Goal: Task Accomplishment & Management: Use online tool/utility

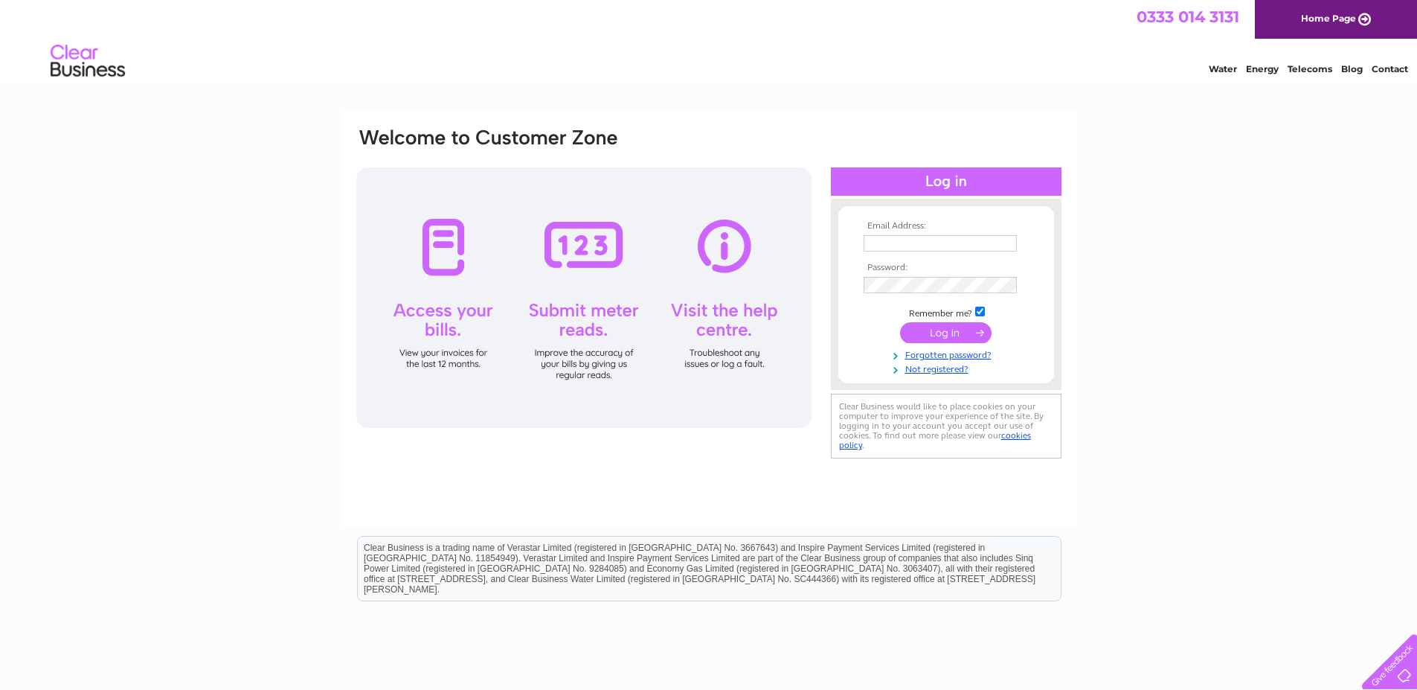
type input "info@dementiacarers.co.uk"
click at [936, 331] on input "submit" at bounding box center [945, 332] width 91 height 21
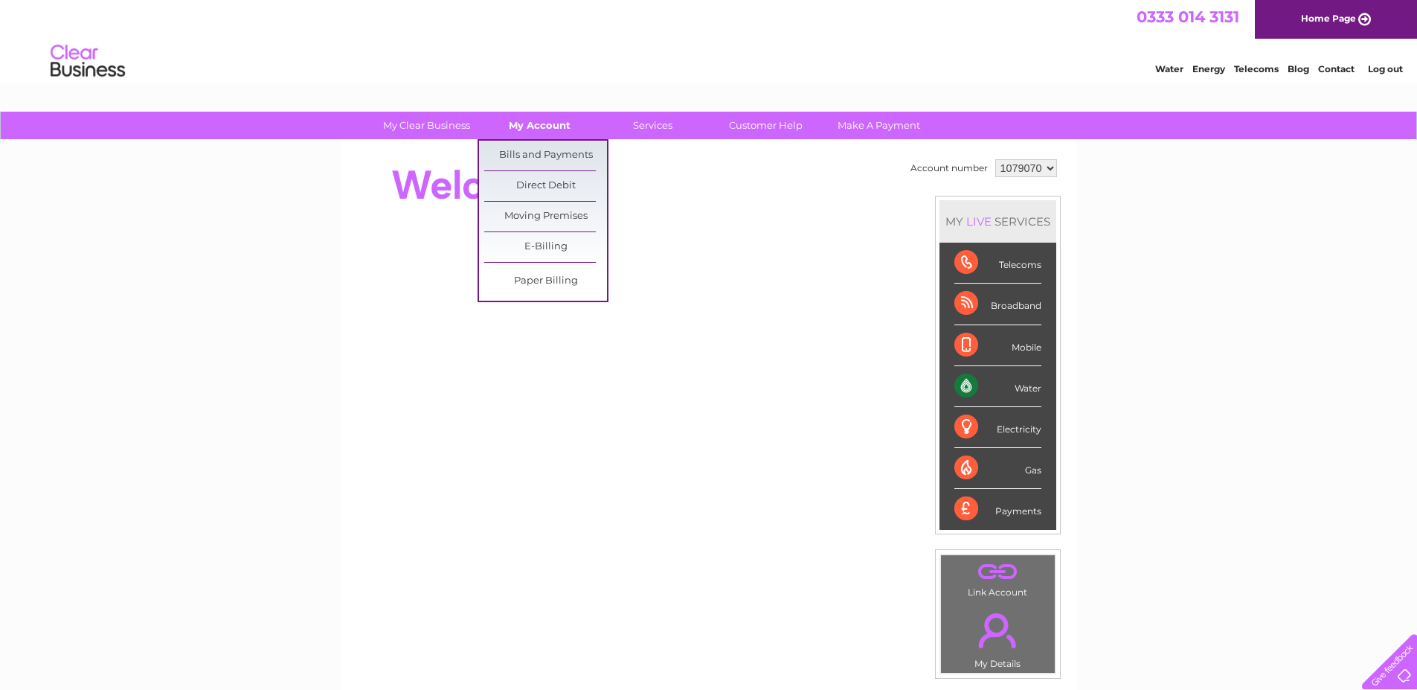
click at [539, 126] on link "My Account" at bounding box center [539, 126] width 123 height 28
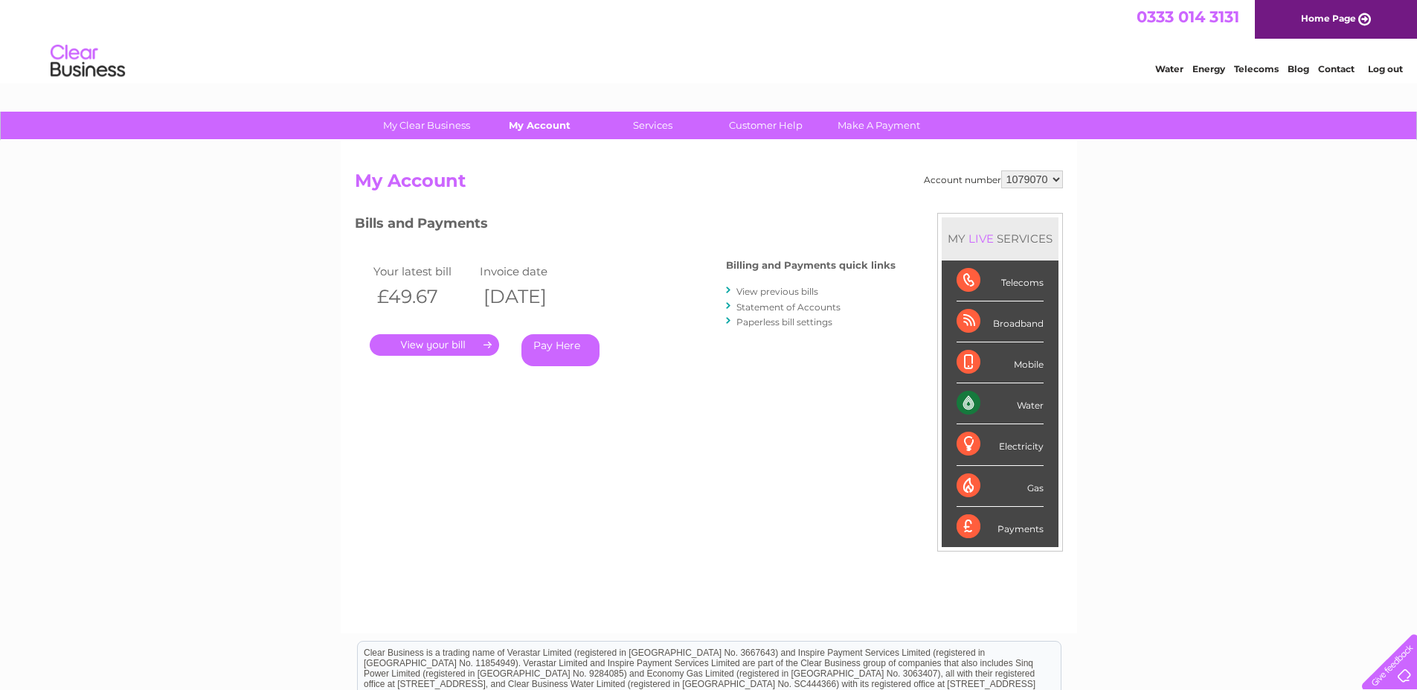
click at [538, 126] on link "My Account" at bounding box center [539, 126] width 123 height 28
click at [535, 123] on link "My Account" at bounding box center [539, 126] width 123 height 28
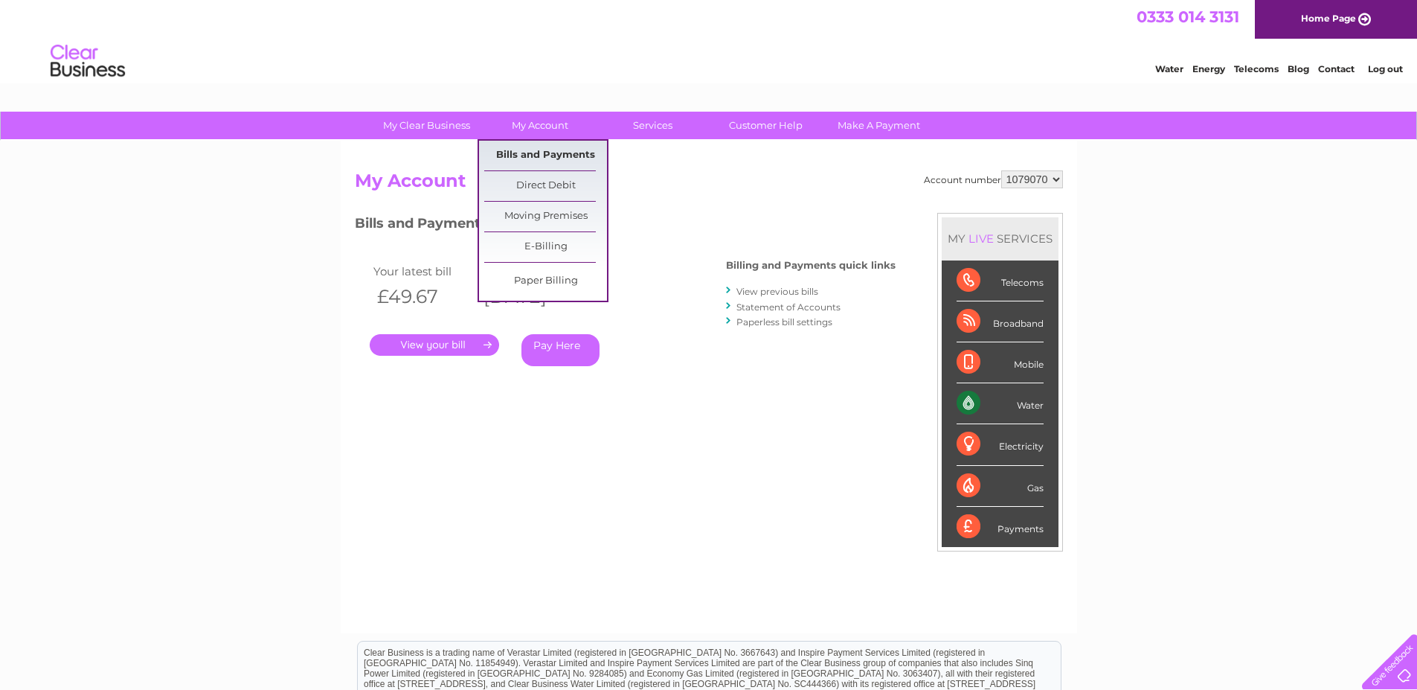
click at [541, 150] on link "Bills and Payments" at bounding box center [545, 156] width 123 height 30
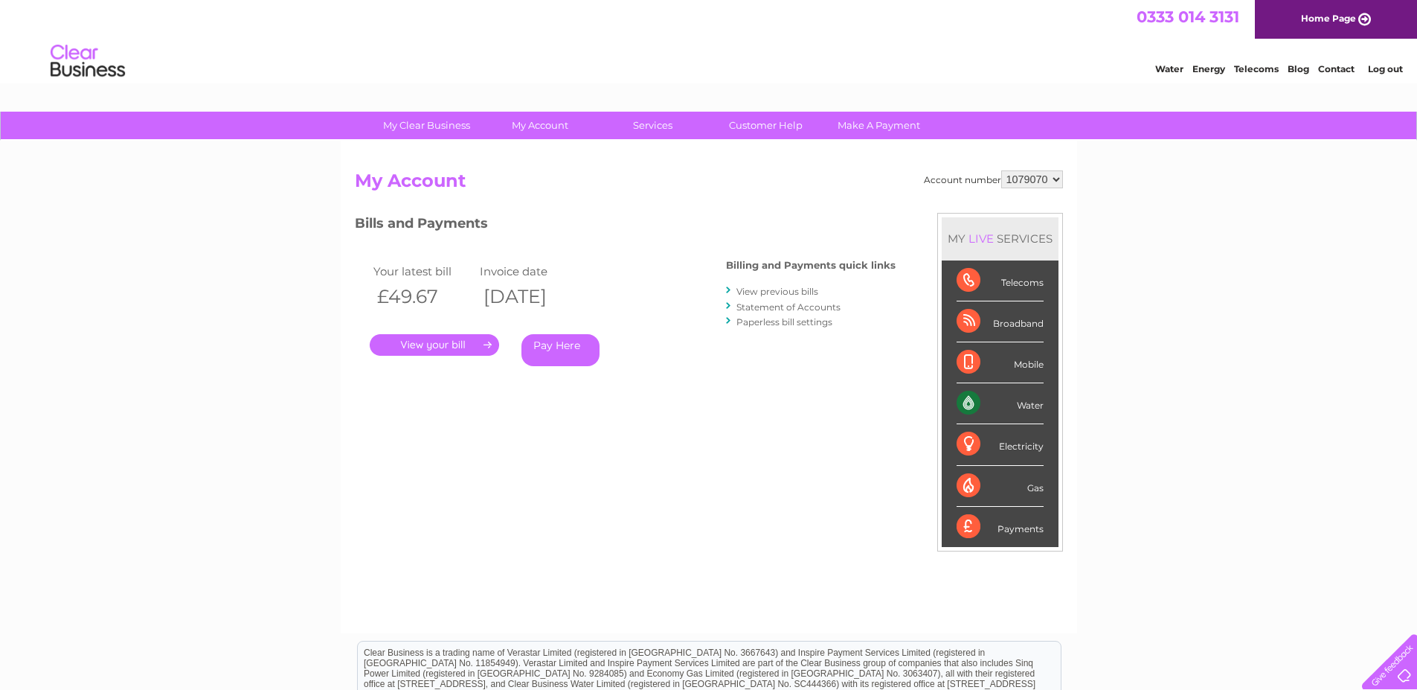
click at [768, 245] on div "Bills and Payments Billing and Payments quick links View previous bills Stateme…" at bounding box center [625, 300] width 541 height 175
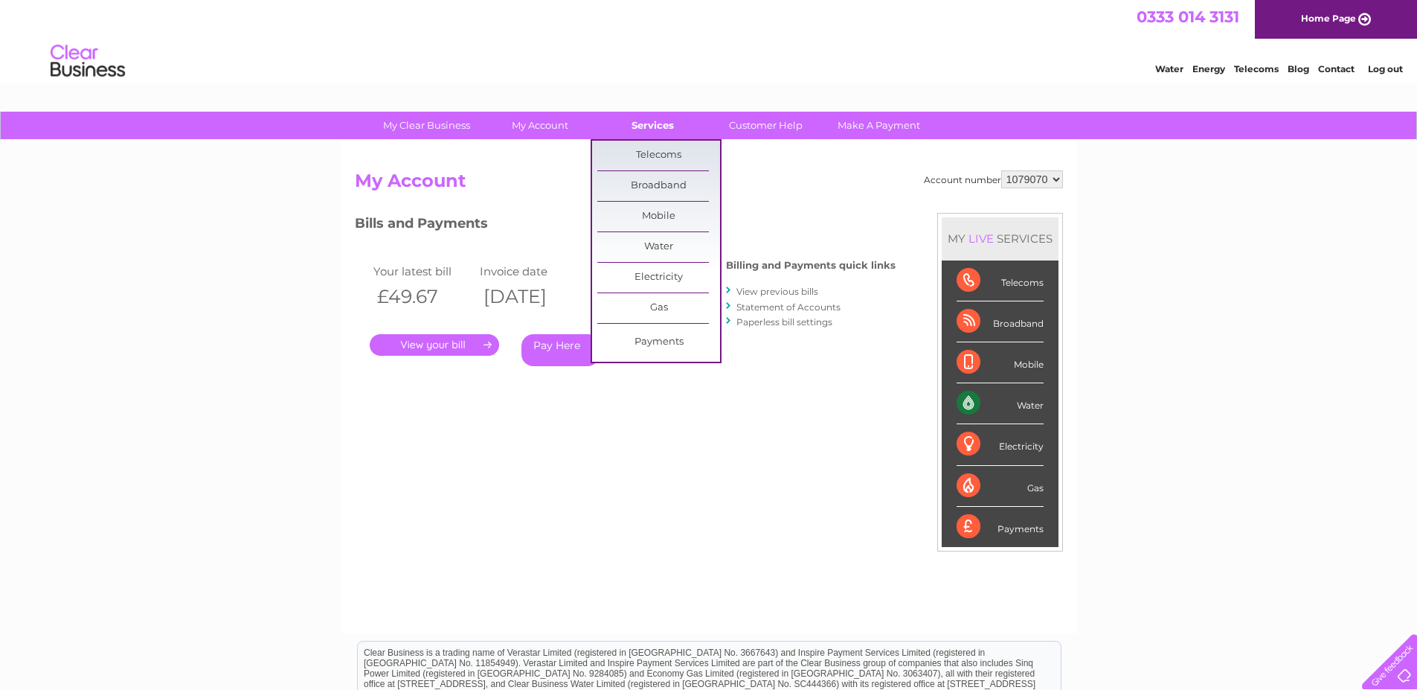
click at [649, 126] on link "Services" at bounding box center [652, 126] width 123 height 28
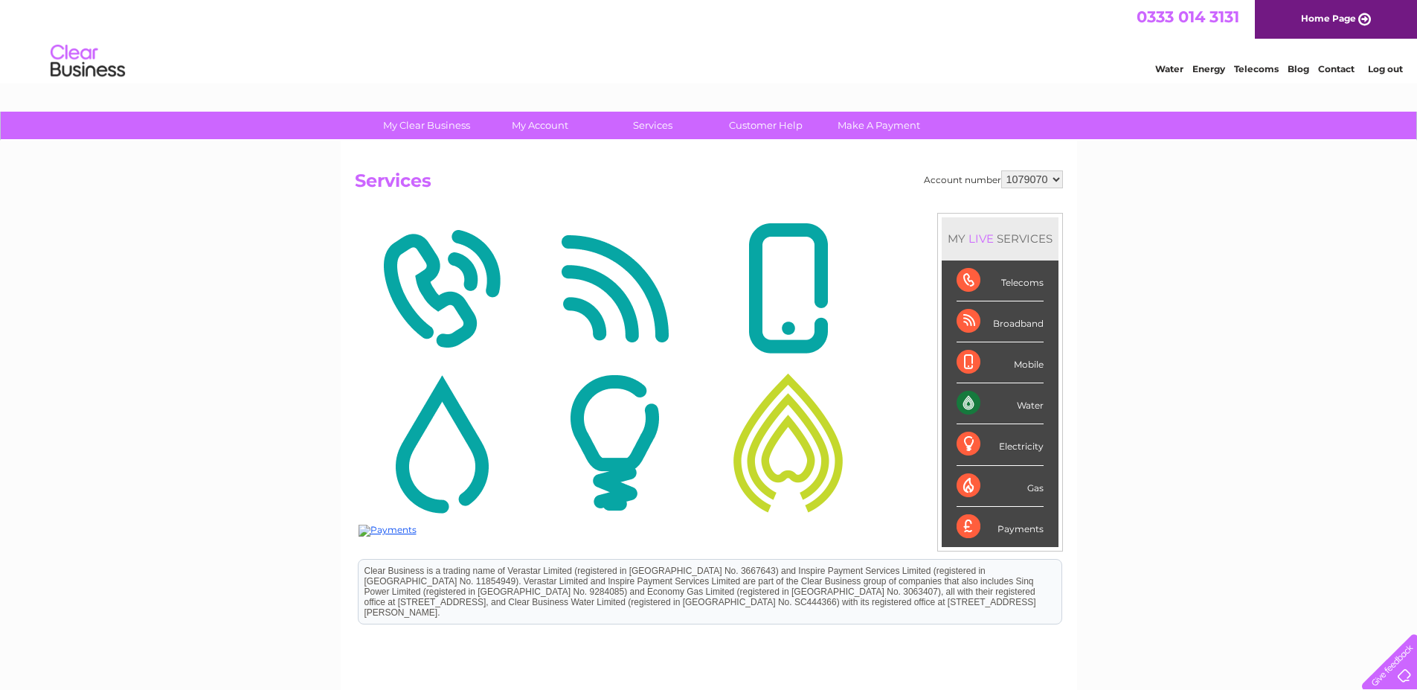
click at [1025, 406] on div "Water" at bounding box center [1000, 403] width 87 height 41
click at [963, 402] on div "Water" at bounding box center [1000, 403] width 87 height 41
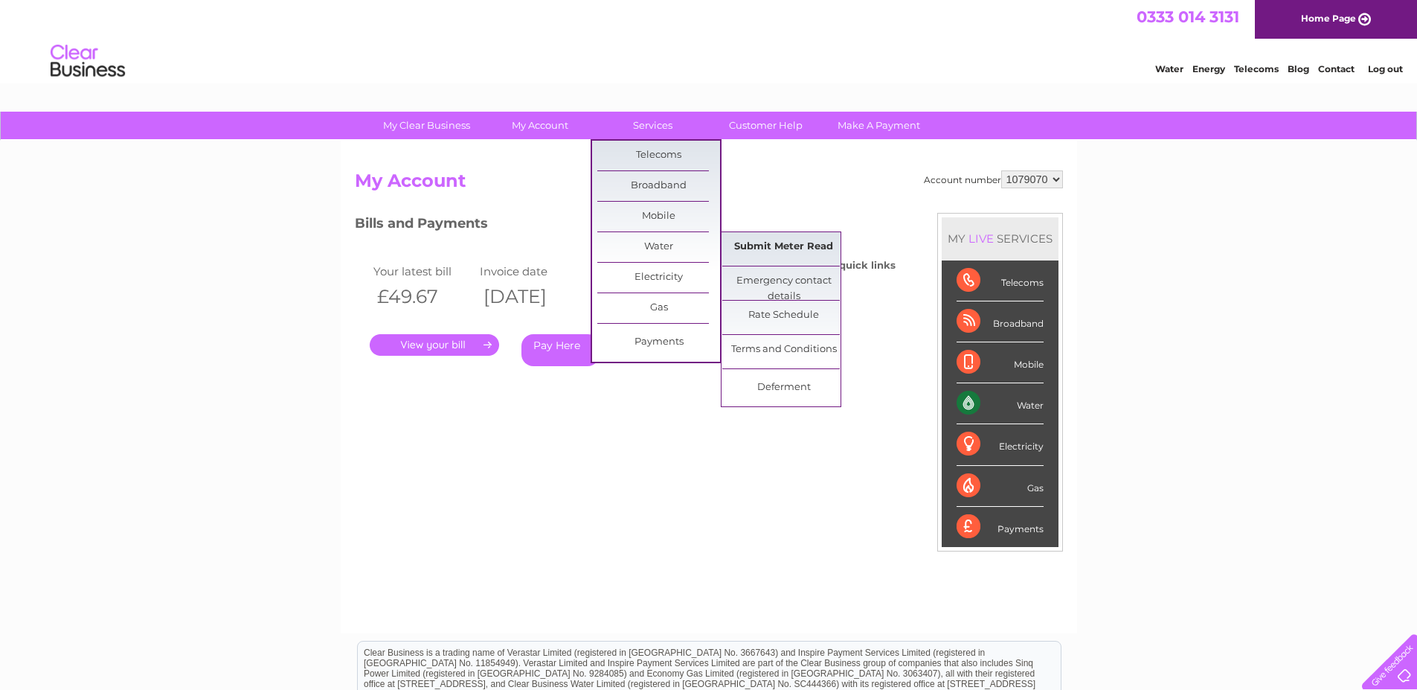
click at [762, 245] on link "Submit Meter Read" at bounding box center [783, 247] width 123 height 30
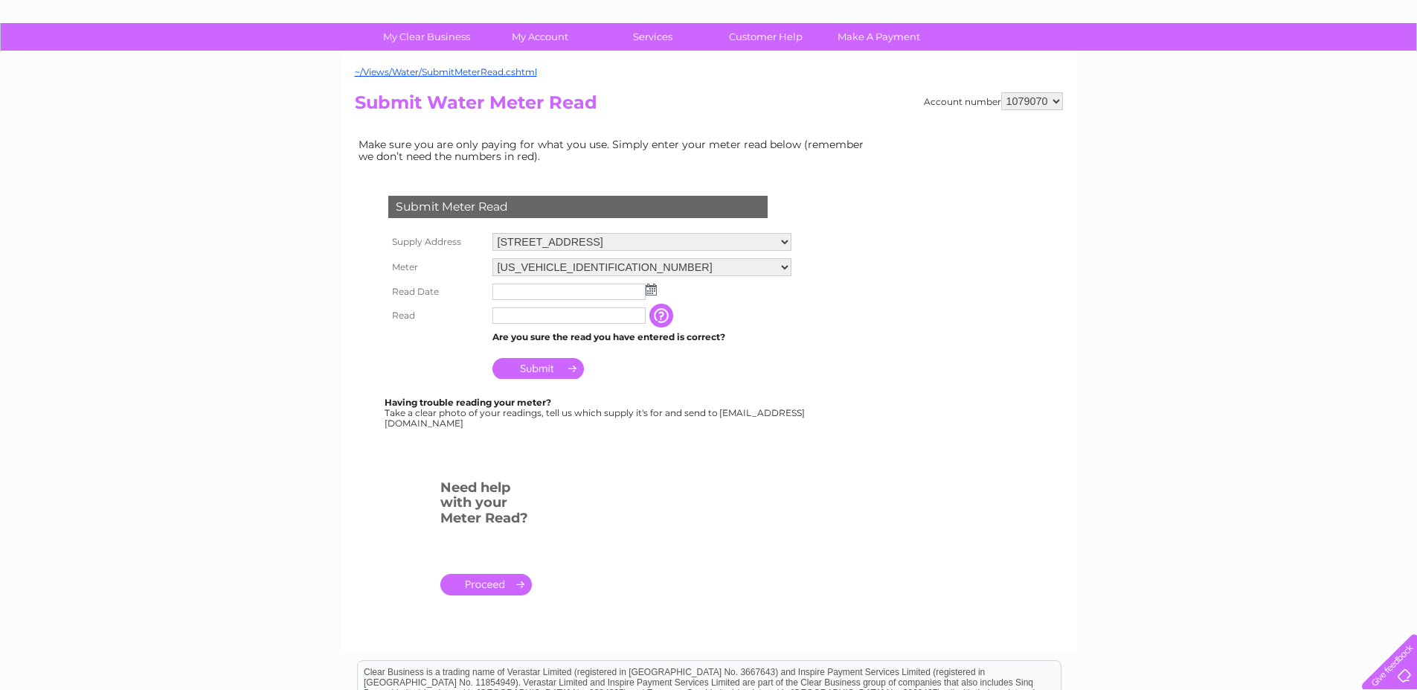
scroll to position [124, 0]
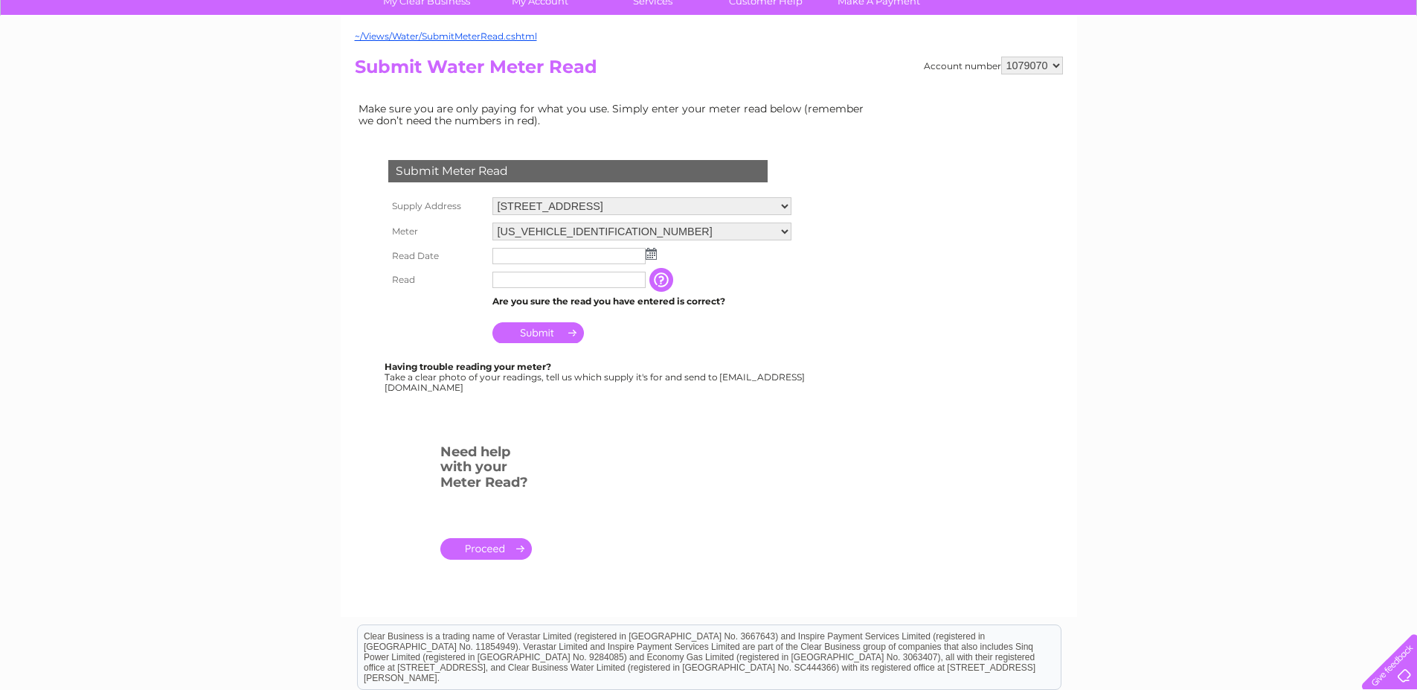
click at [652, 253] on img at bounding box center [651, 254] width 11 height 12
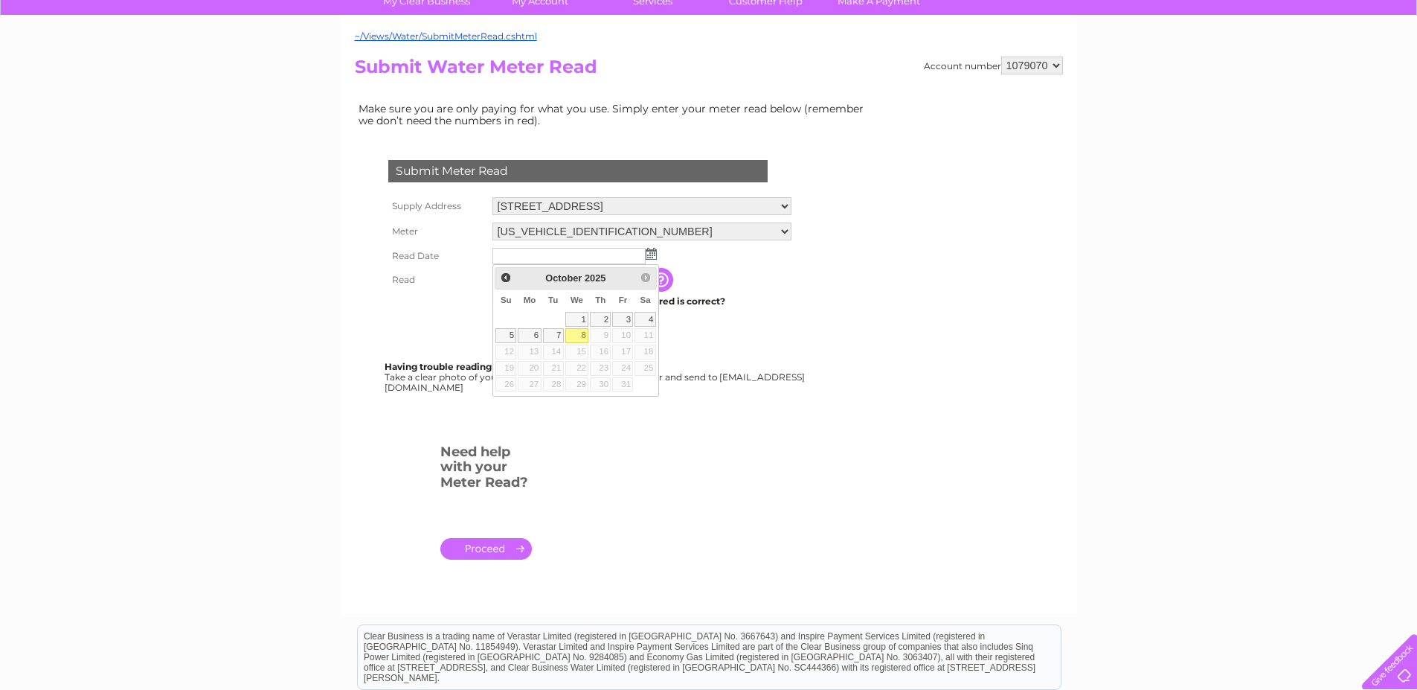
click at [583, 334] on link "8" at bounding box center [577, 335] width 24 height 15
type input "2025/10/08"
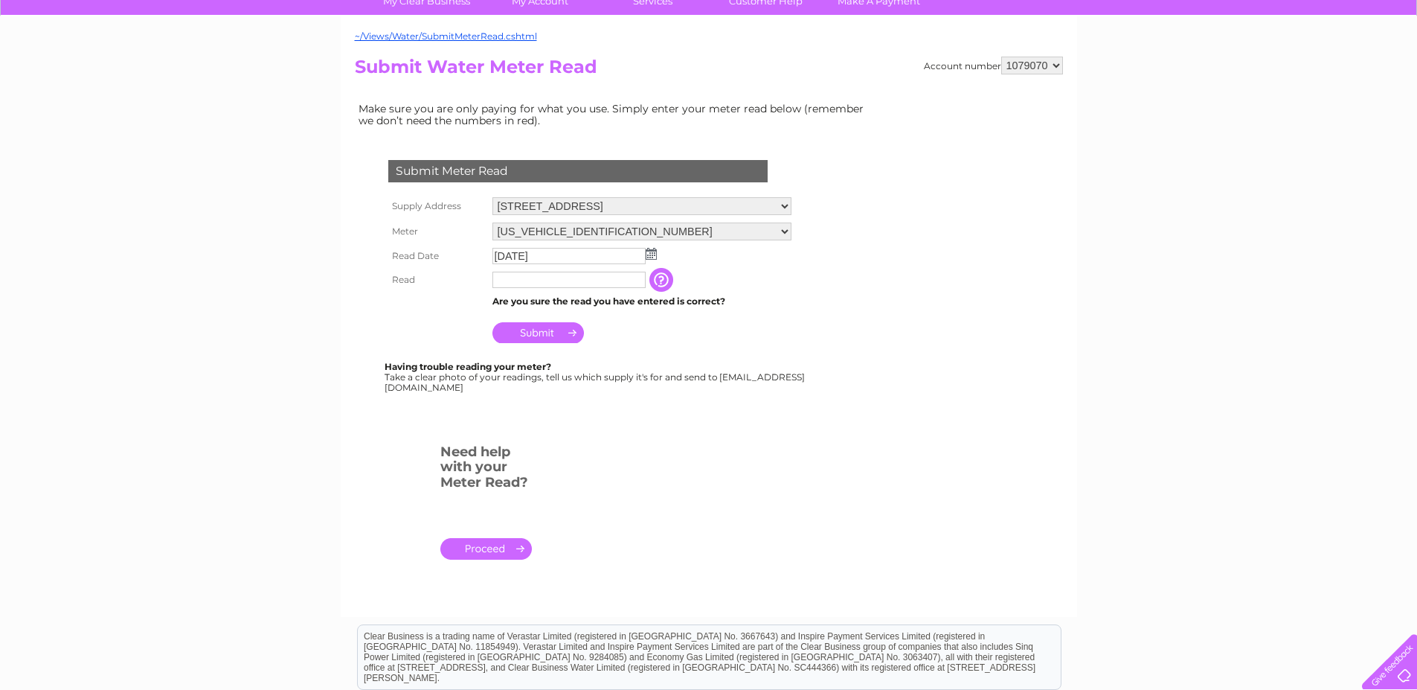
click at [573, 281] on input "text" at bounding box center [568, 279] width 153 height 16
type input "846"
click at [567, 329] on input "Submit" at bounding box center [537, 332] width 91 height 21
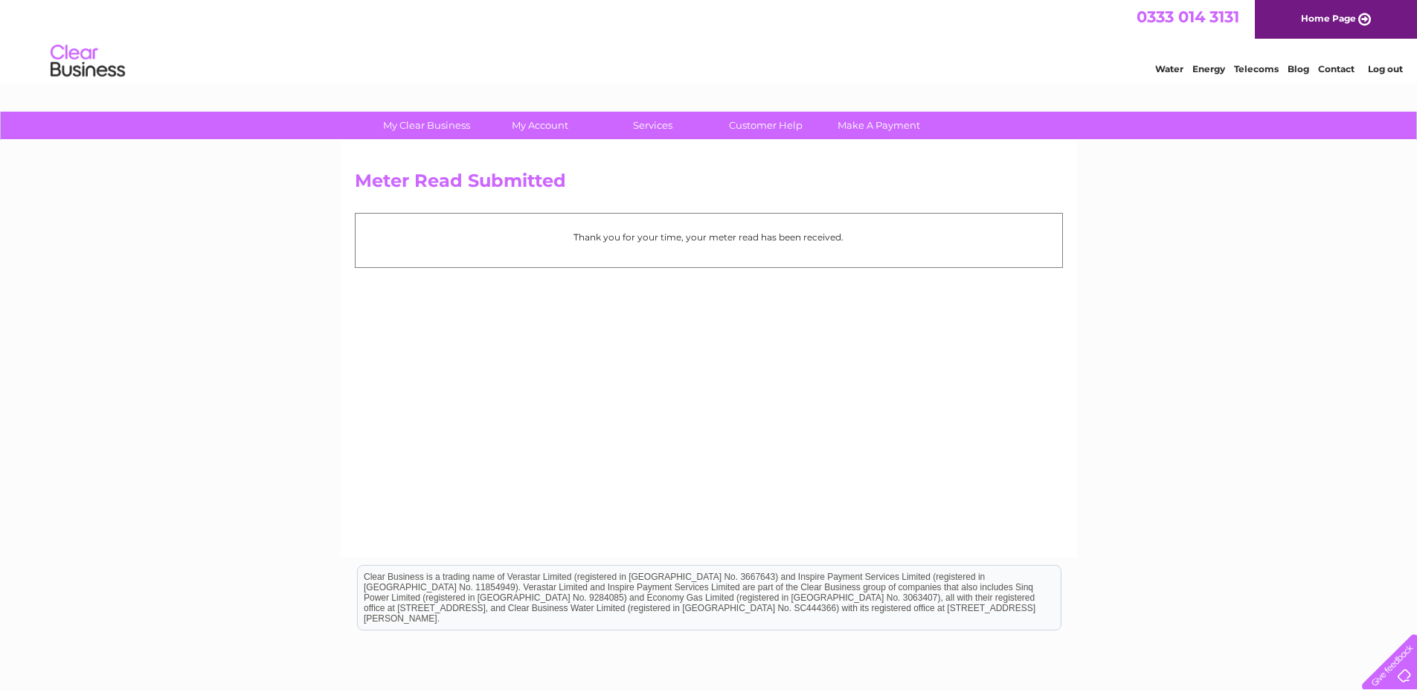
click at [1412, 521] on div "My Clear Business Login Details My Details My Preferences Link Account My Accou…" at bounding box center [708, 462] width 1417 height 700
click at [1200, 601] on html "Clear Business is a trading name of Verastar Limited (registered in [GEOGRAPHIC…" at bounding box center [708, 604] width 1417 height 95
click at [892, 489] on div "Meter Read Submitted Thank you for your time, your meter read has been received." at bounding box center [709, 349] width 736 height 417
